Goal: Find specific page/section: Find specific page/section

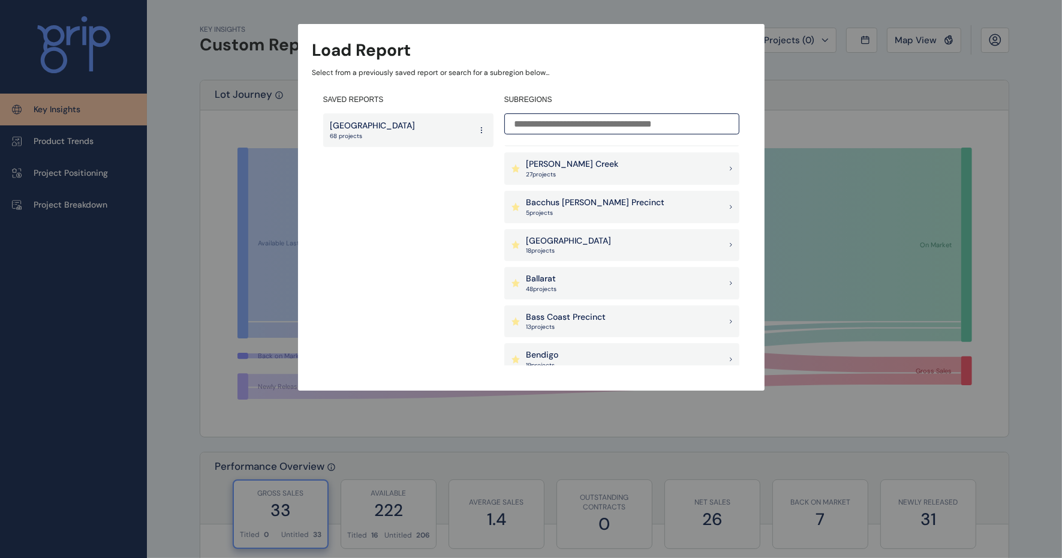
scroll to position [43, 0]
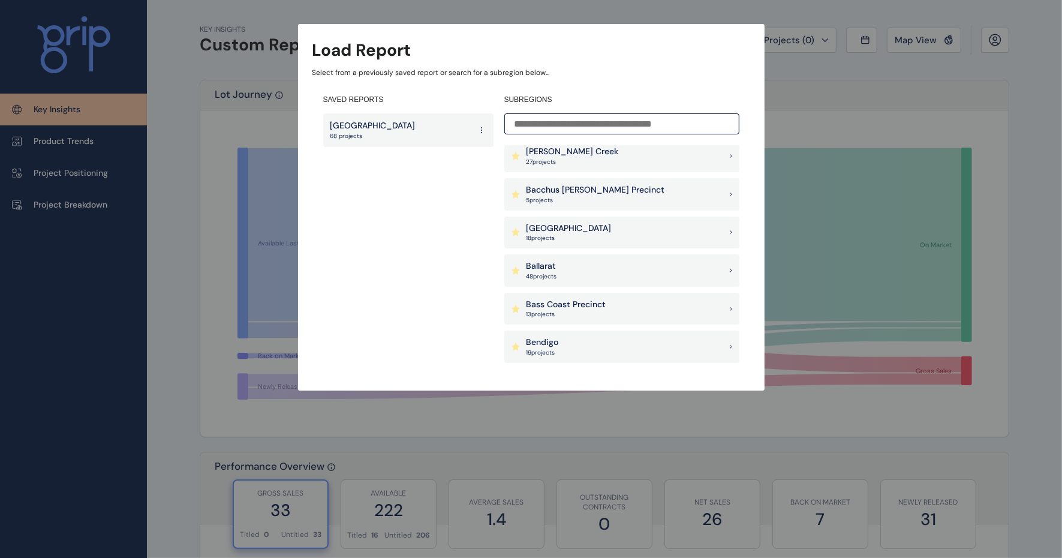
click at [624, 264] on div "Ballarat 48 project s" at bounding box center [621, 270] width 235 height 32
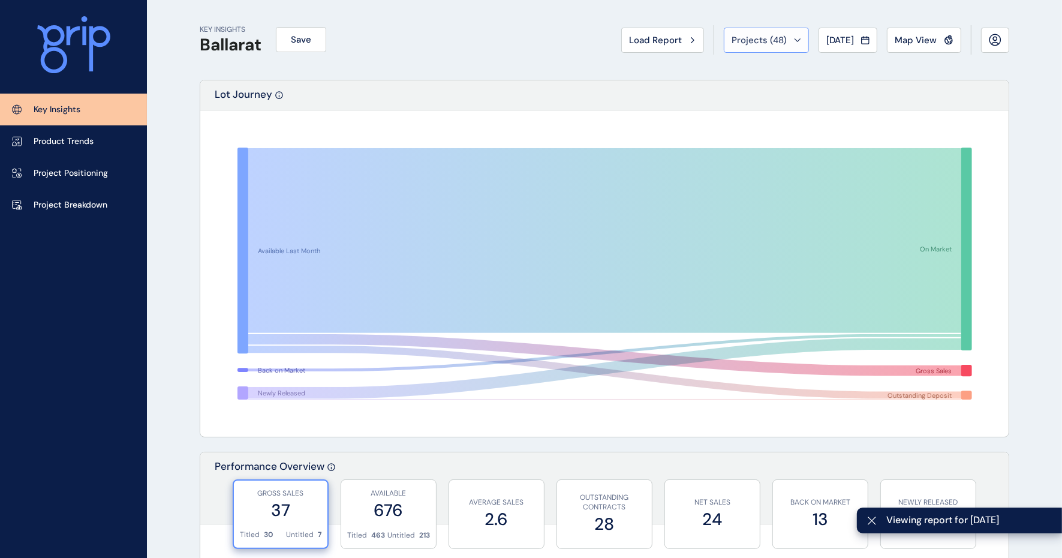
click at [757, 38] on span "Projects ( 48 )" at bounding box center [758, 40] width 55 height 12
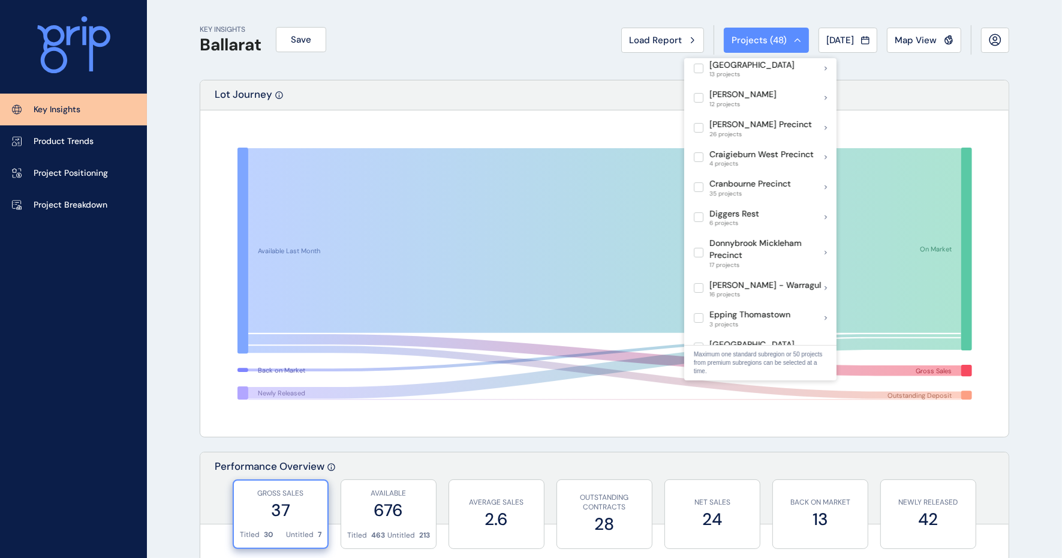
scroll to position [223, 0]
click at [930, 110] on div "Available Last Month Back on Market Newly Released On Market Gross Sales Outsta…" at bounding box center [604, 273] width 808 height 326
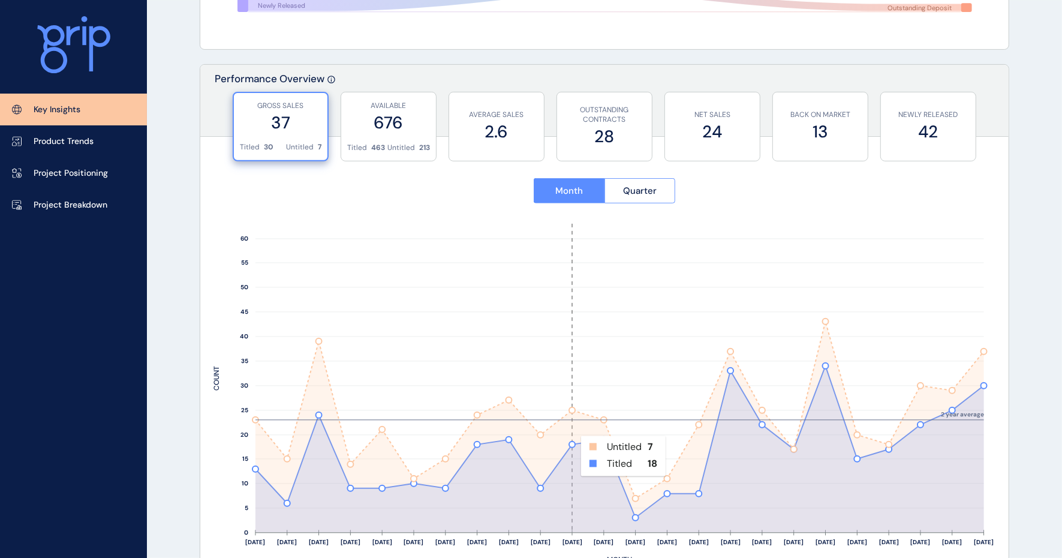
scroll to position [388, 0]
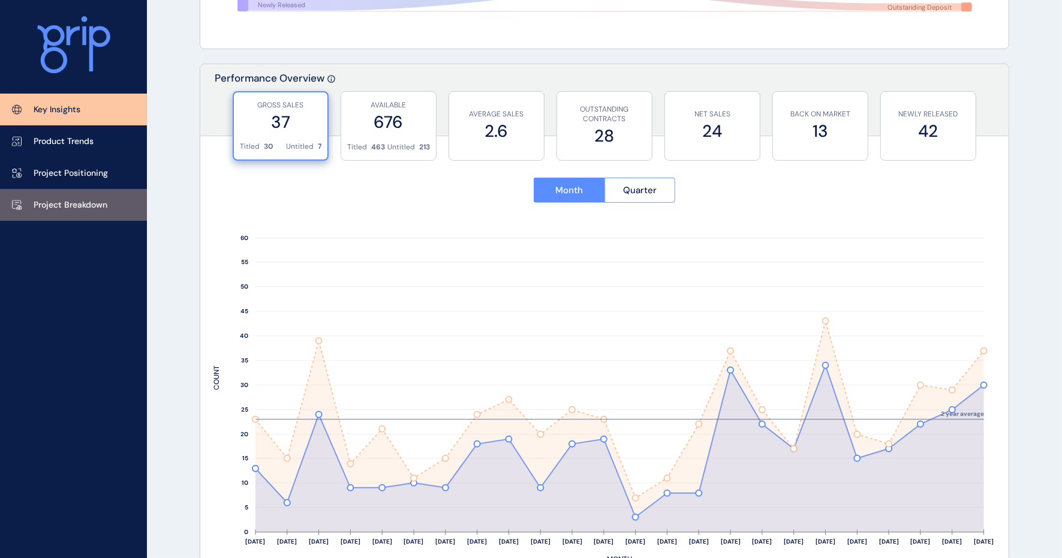
click at [80, 194] on link "Project Breakdown" at bounding box center [73, 205] width 147 height 32
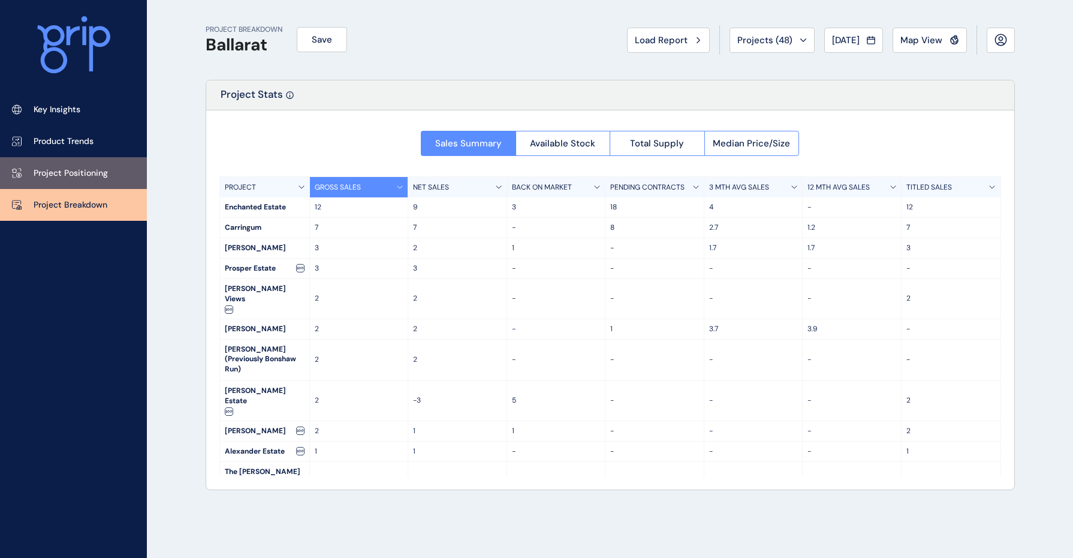
click at [46, 174] on p "Project Positioning" at bounding box center [71, 173] width 74 height 12
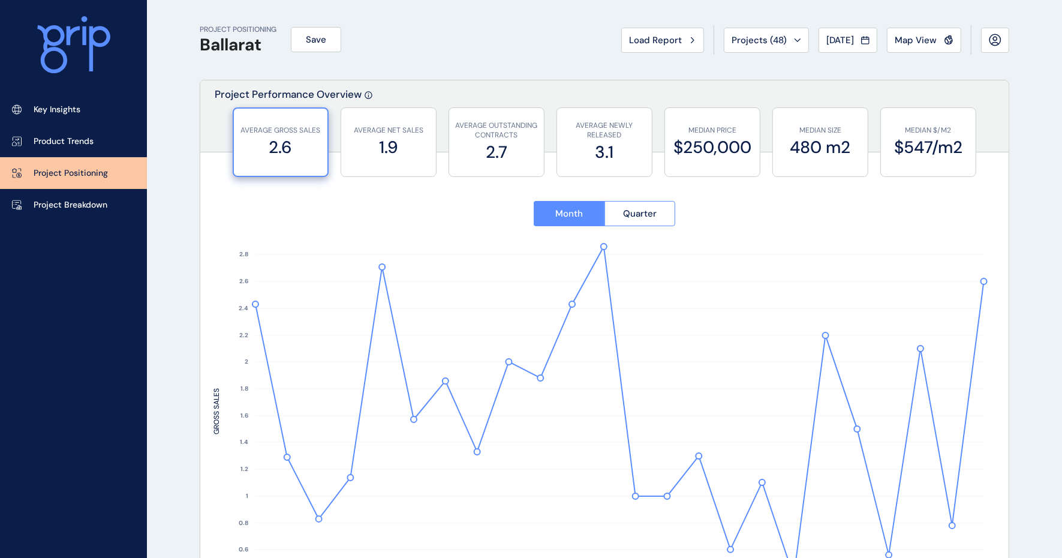
type input "**********"
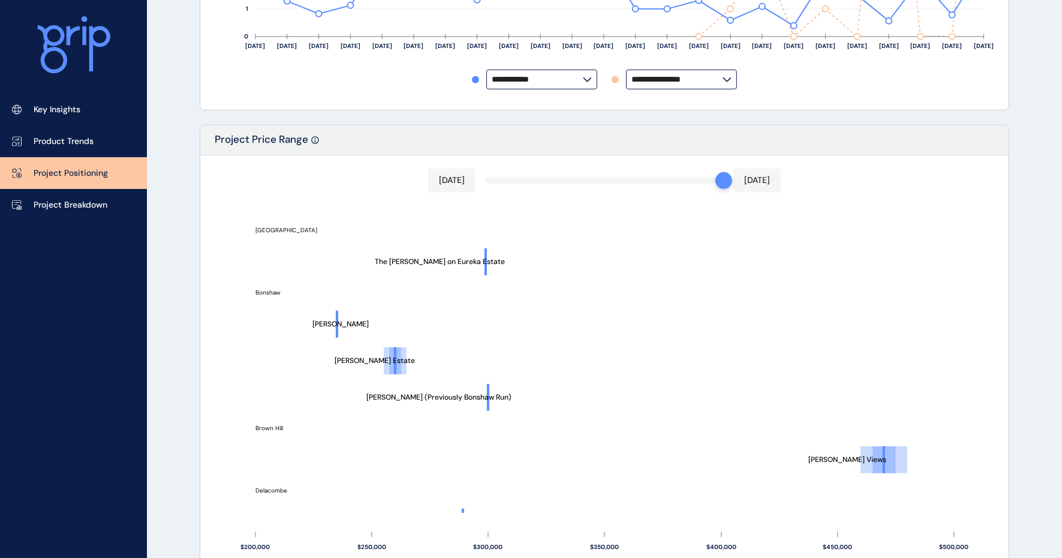
scroll to position [540, 0]
click at [51, 143] on p "Product Trends" at bounding box center [64, 141] width 60 height 12
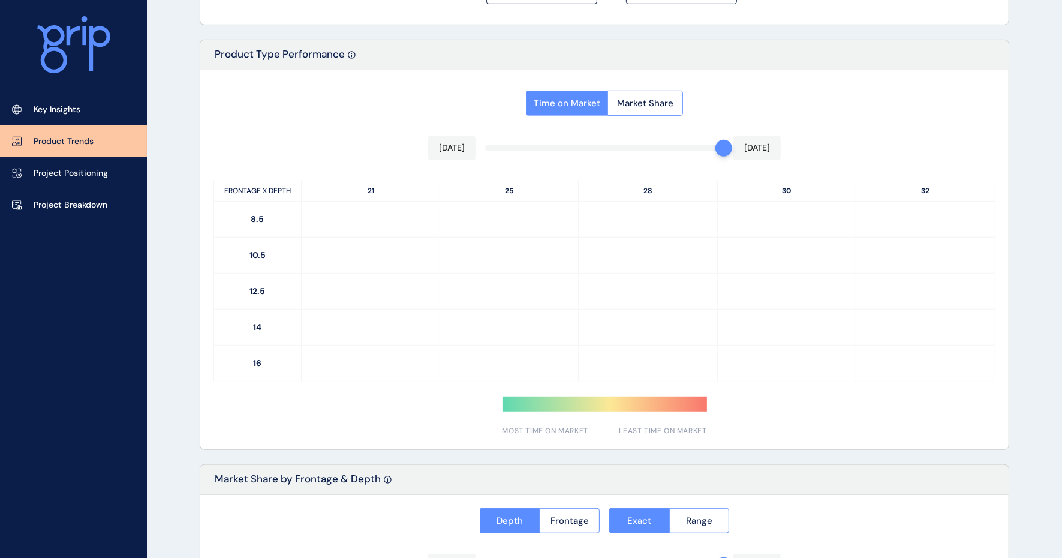
type input "*********"
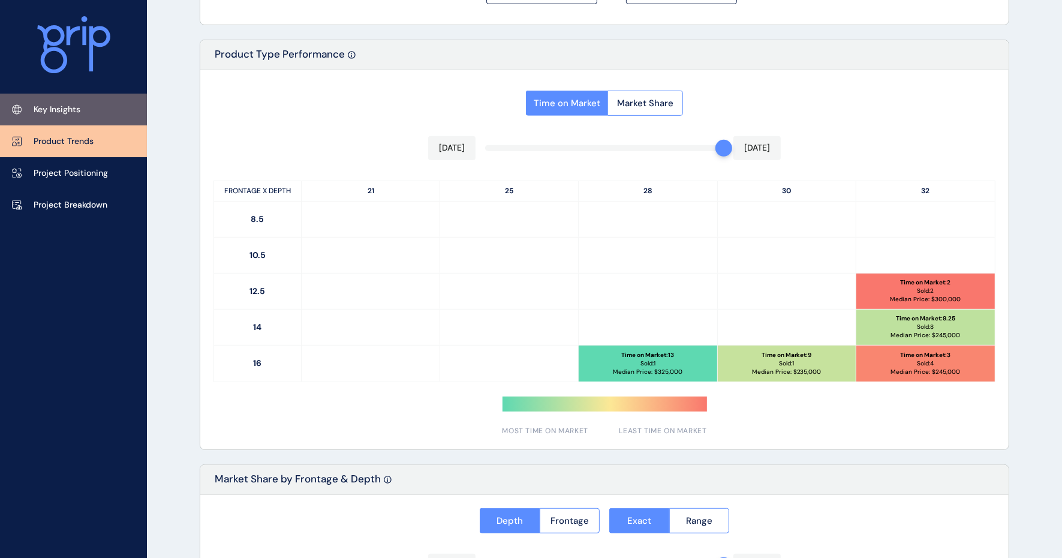
click at [47, 100] on link "Key Insights" at bounding box center [73, 110] width 147 height 32
